Goal: Information Seeking & Learning: Learn about a topic

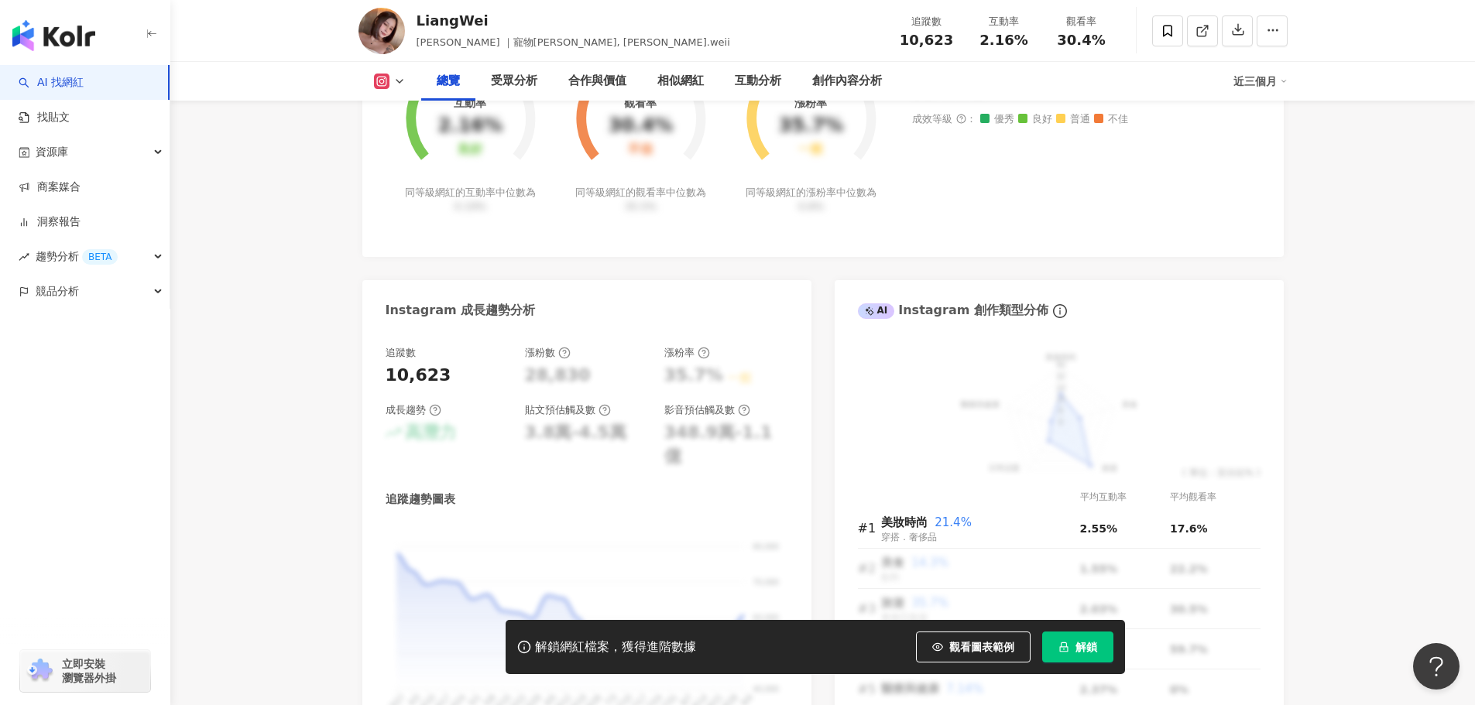
scroll to position [710, 0]
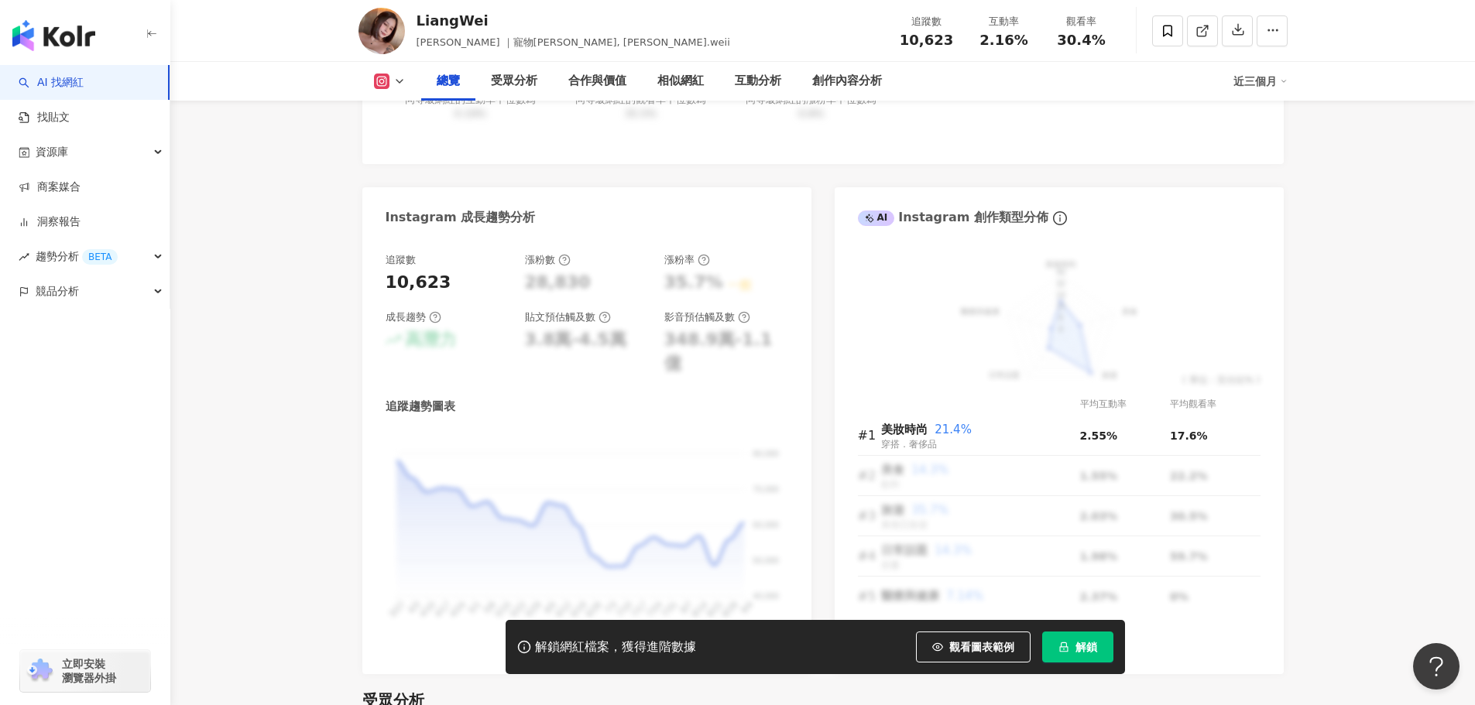
scroll to position [803, 0]
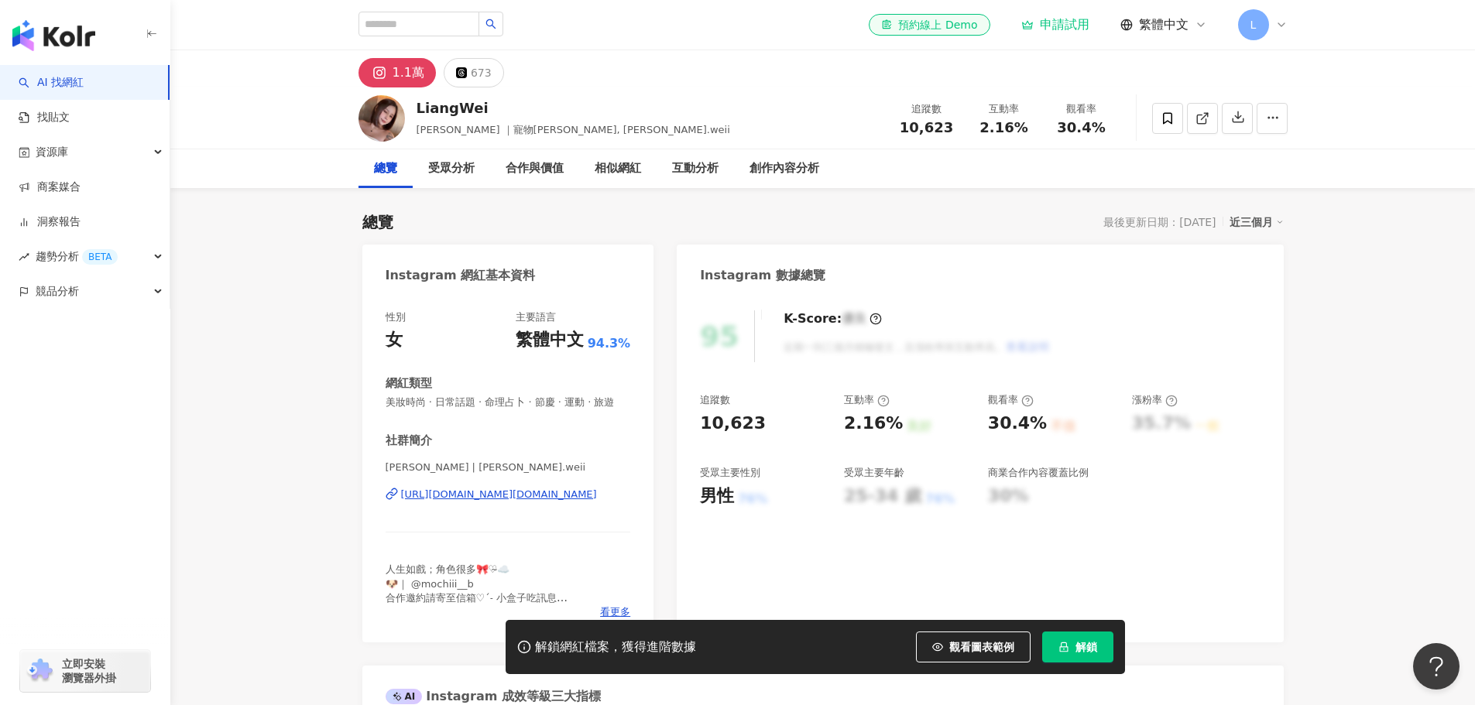
scroll to position [31, 0]
